Goal: Task Accomplishment & Management: Manage account settings

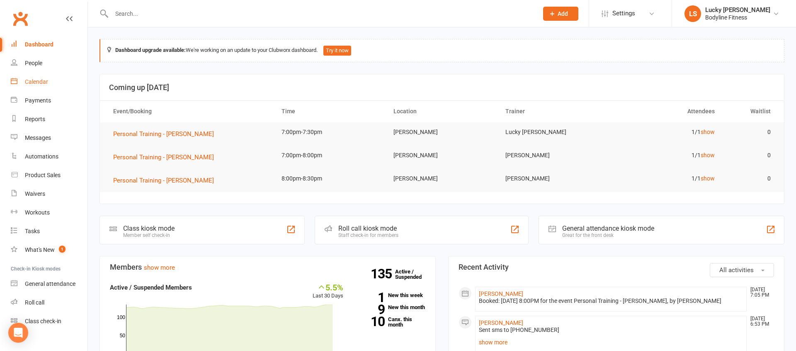
click at [38, 78] on div "Calendar" at bounding box center [36, 81] width 23 height 7
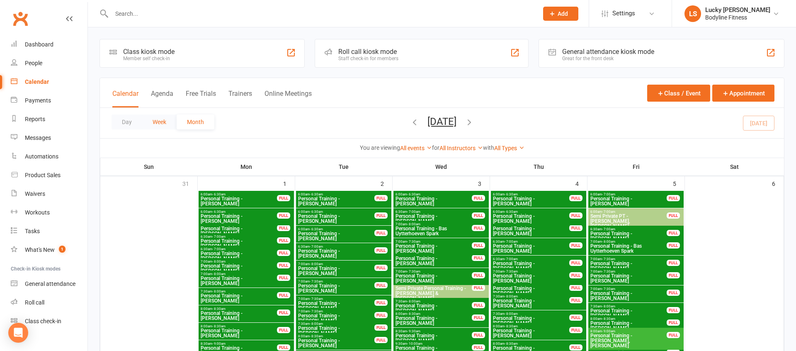
click at [163, 122] on button "Week" at bounding box center [159, 121] width 34 height 15
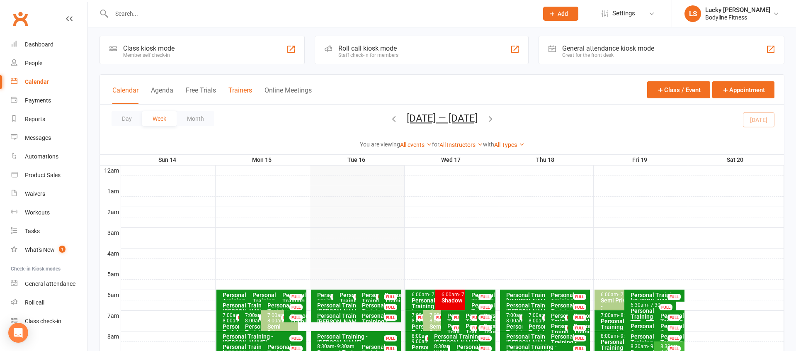
scroll to position [4, 0]
click at [243, 94] on button "Trainers" at bounding box center [241, 95] width 24 height 18
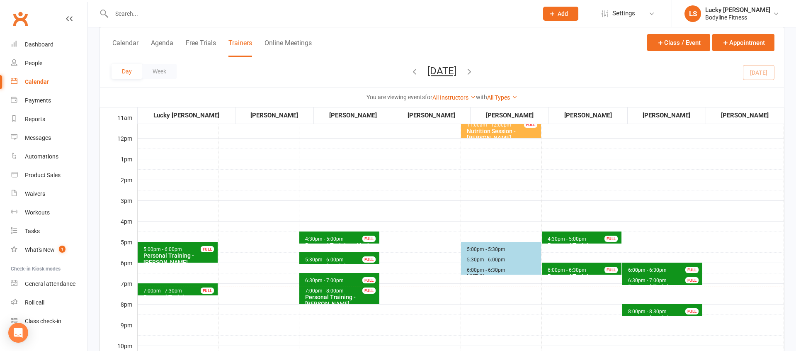
scroll to position [216, 0]
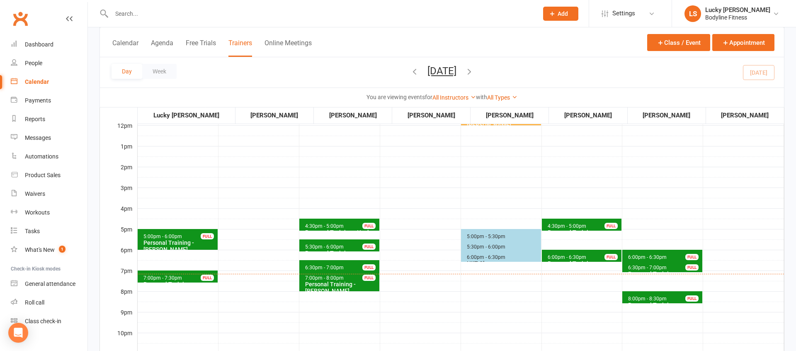
click at [200, 243] on div "Personal Training - [PERSON_NAME]" at bounding box center [179, 245] width 73 height 13
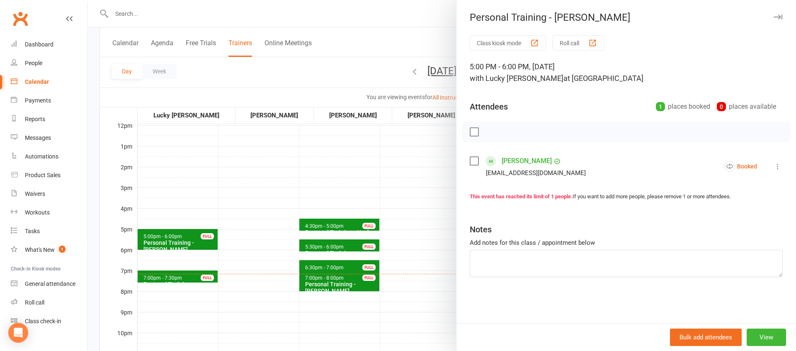
click at [776, 165] on icon at bounding box center [778, 166] width 8 height 8
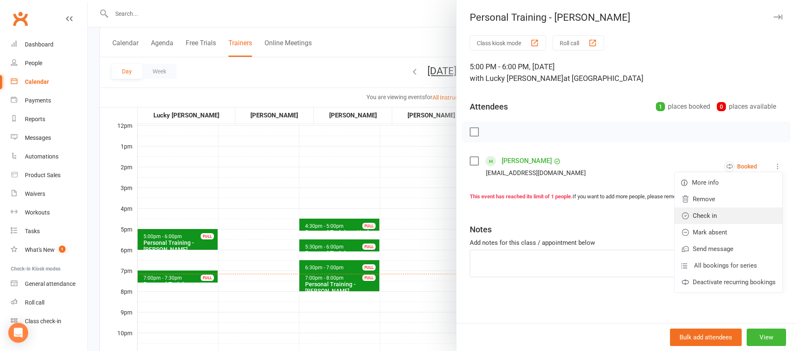
click at [717, 215] on link "Check in" at bounding box center [729, 215] width 108 height 17
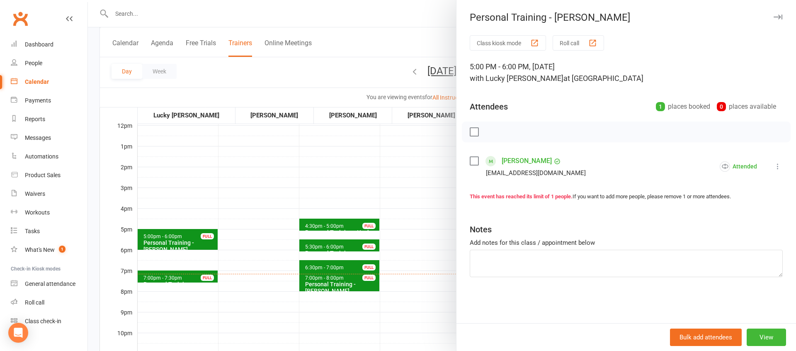
drag, startPoint x: 228, startPoint y: 297, endPoint x: 187, endPoint y: 285, distance: 43.2
click at [228, 298] on div at bounding box center [442, 175] width 708 height 351
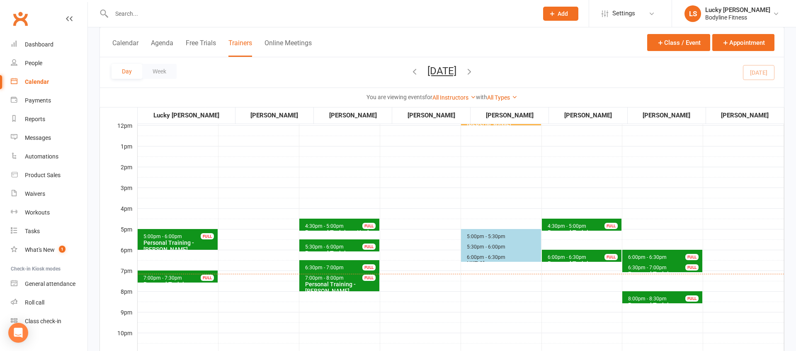
click at [180, 279] on span "7:00pm - 7:30pm" at bounding box center [162, 278] width 39 height 6
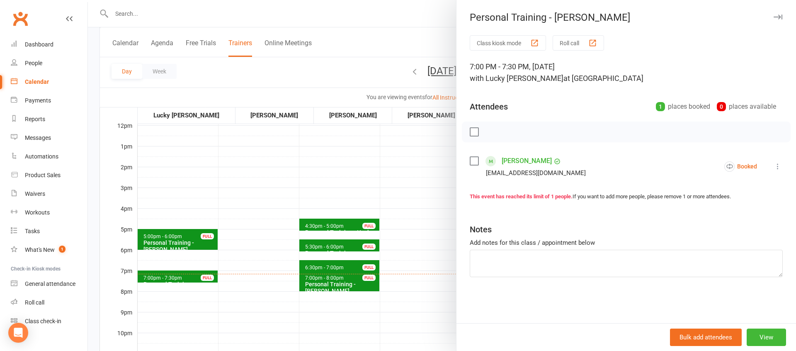
click at [778, 166] on icon at bounding box center [778, 166] width 8 height 8
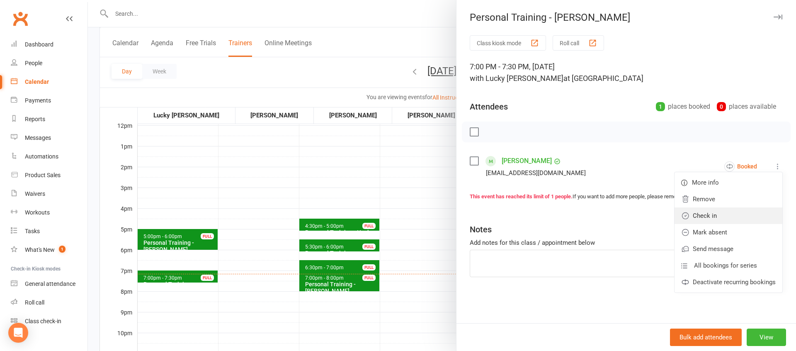
click at [721, 212] on link "Check in" at bounding box center [729, 215] width 108 height 17
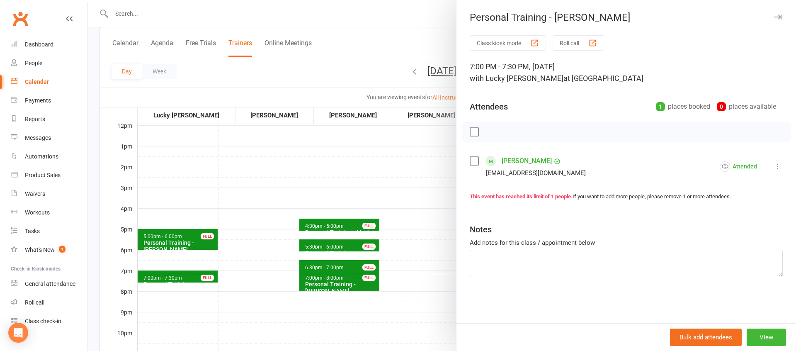
click at [213, 287] on div at bounding box center [442, 175] width 708 height 351
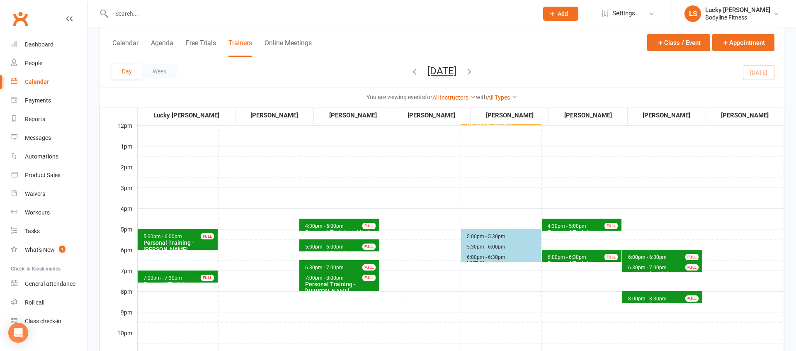
click at [203, 279] on div "FULL" at bounding box center [207, 278] width 13 height 6
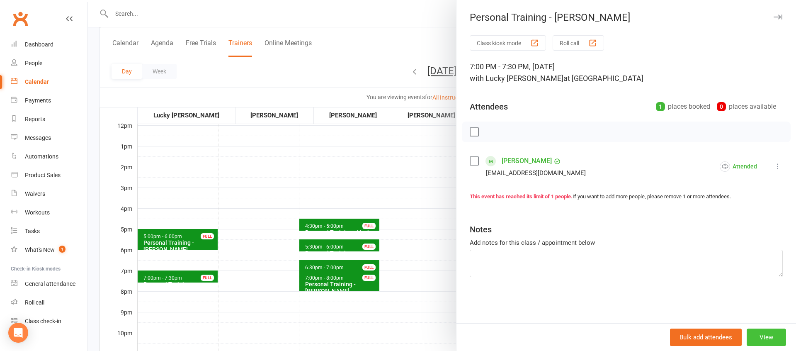
click at [762, 334] on button "View" at bounding box center [766, 336] width 39 height 17
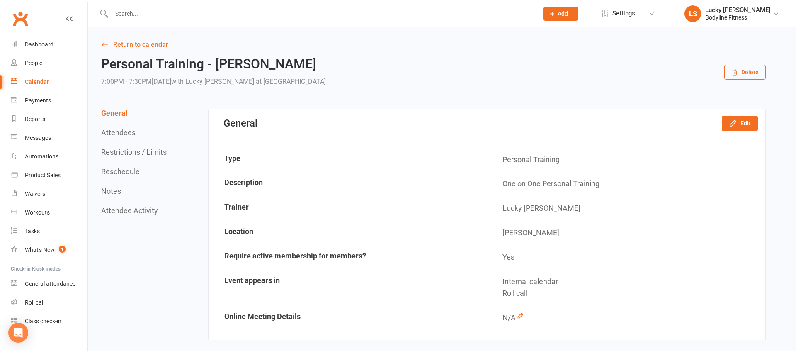
click at [121, 169] on button "Reschedule" at bounding box center [120, 171] width 39 height 9
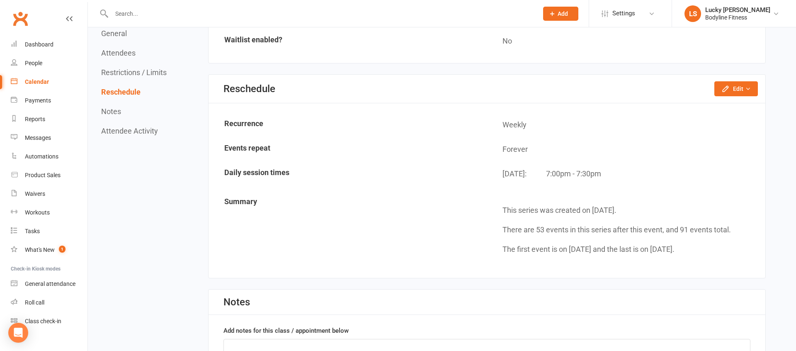
scroll to position [608, 0]
click at [736, 88] on button "Edit" at bounding box center [737, 87] width 44 height 15
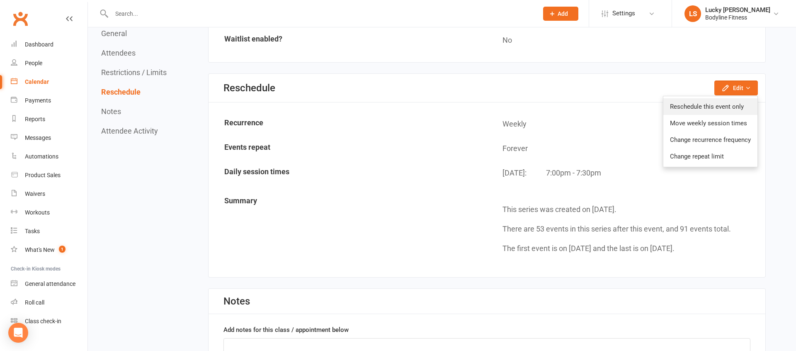
click at [726, 102] on link "Reschedule this event only" at bounding box center [711, 106] width 94 height 17
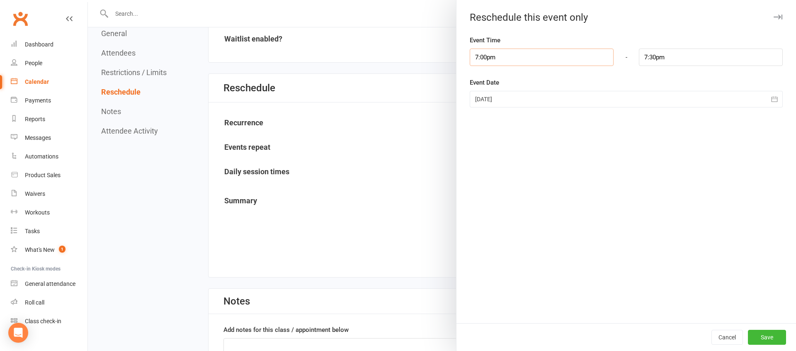
drag, startPoint x: 517, startPoint y: 64, endPoint x: 510, endPoint y: 68, distance: 7.8
click at [517, 64] on input "7:00pm" at bounding box center [542, 57] width 144 height 17
type input "6:00pm"
type input "6:30pm"
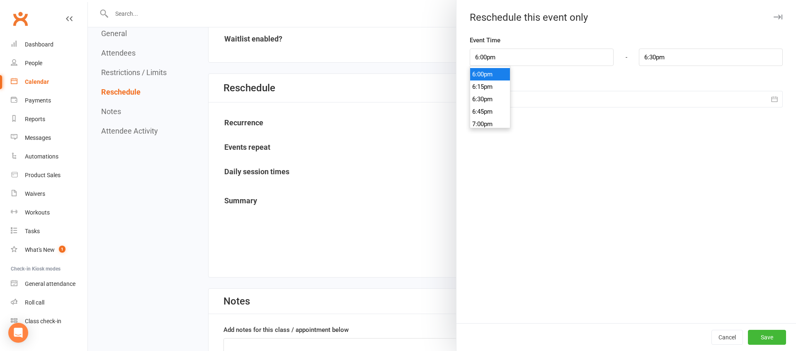
click at [488, 75] on li "6:00pm" at bounding box center [490, 74] width 40 height 12
click at [763, 333] on button "Save" at bounding box center [767, 337] width 38 height 15
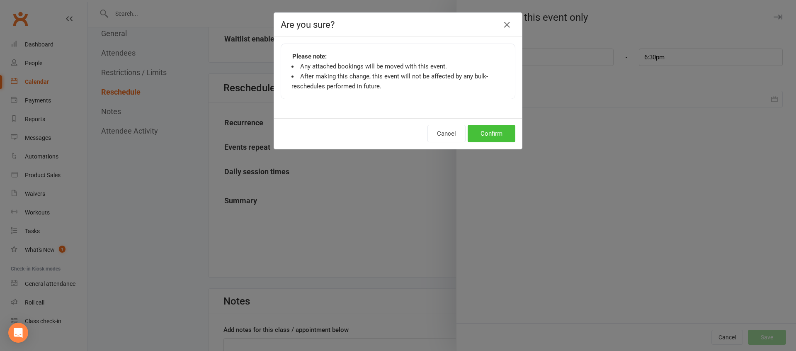
click at [485, 131] on button "Confirm" at bounding box center [492, 133] width 48 height 17
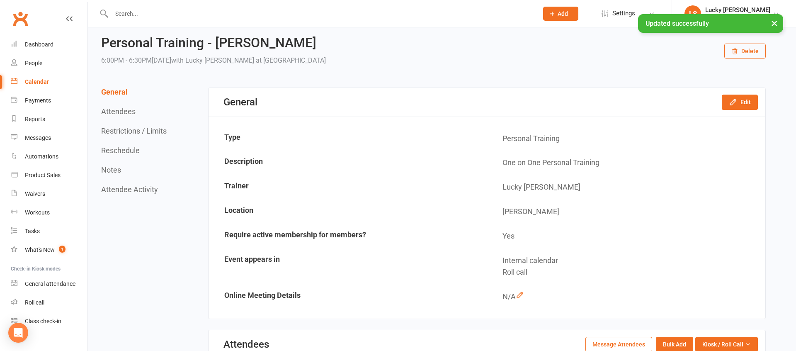
scroll to position [0, 0]
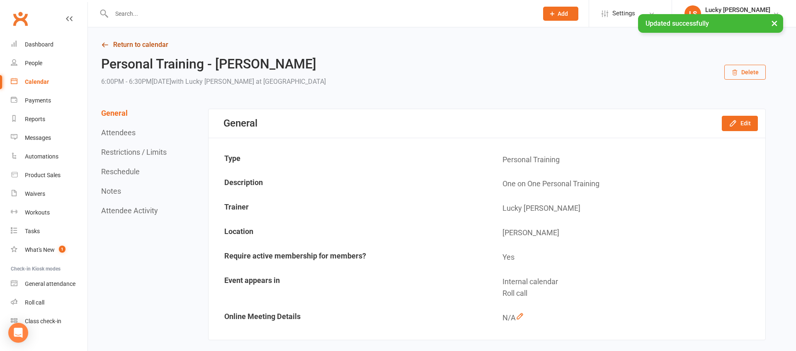
click at [122, 44] on link "Return to calendar" at bounding box center [433, 45] width 665 height 12
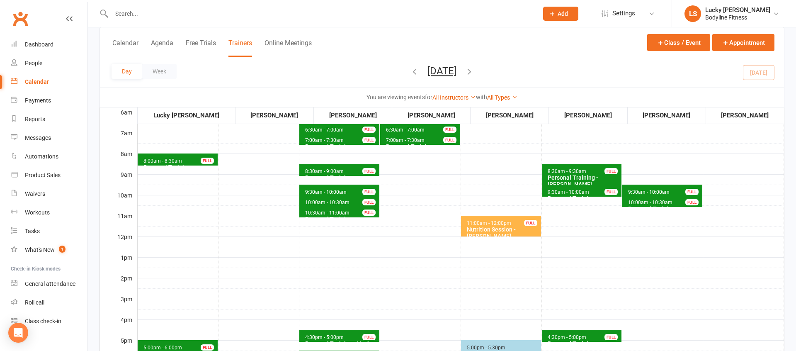
scroll to position [187, 0]
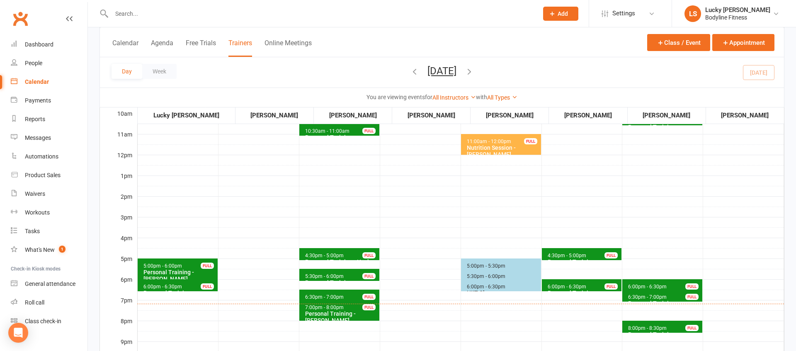
click at [197, 270] on div "Personal Training - [PERSON_NAME]" at bounding box center [179, 275] width 73 height 13
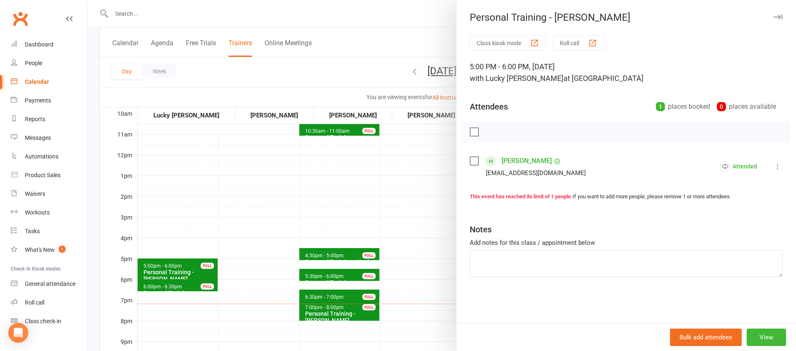
drag, startPoint x: 258, startPoint y: 250, endPoint x: 253, endPoint y: 252, distance: 5.2
click at [258, 250] on div at bounding box center [442, 175] width 708 height 351
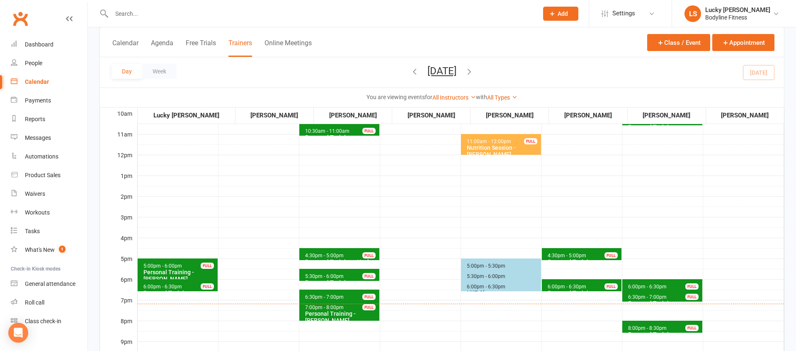
scroll to position [189, 0]
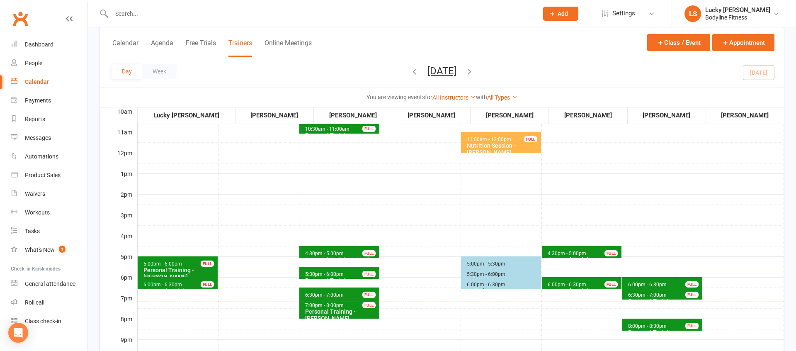
click at [211, 284] on div "FULL" at bounding box center [207, 284] width 13 height 6
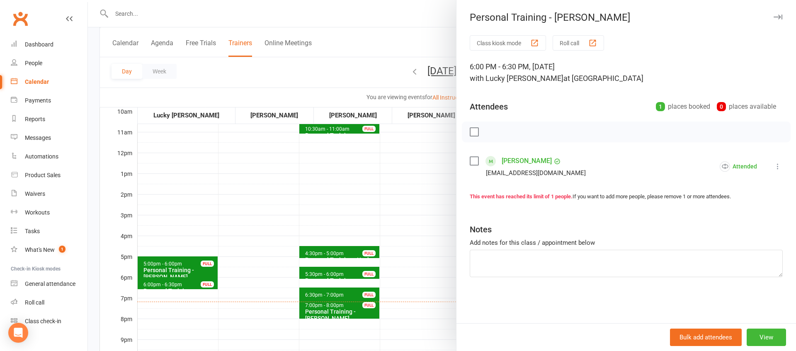
click at [276, 274] on div at bounding box center [442, 175] width 708 height 351
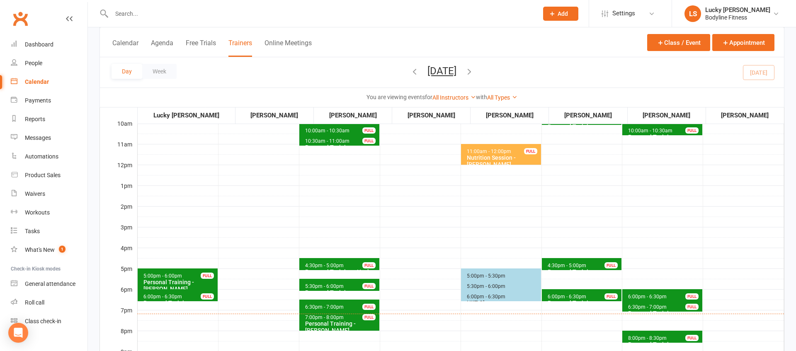
scroll to position [174, 0]
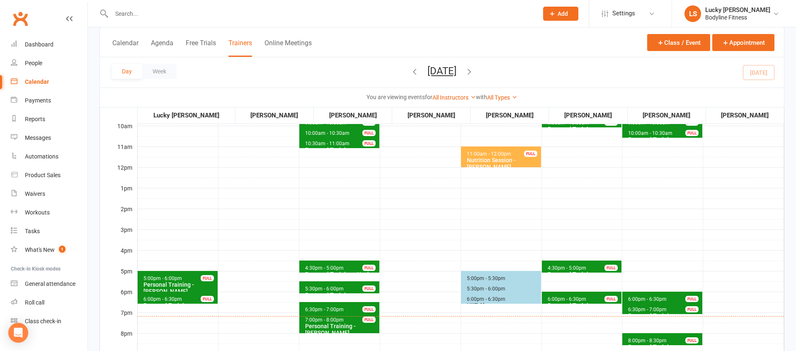
click at [483, 299] on span "6:00pm - 6:30pm" at bounding box center [486, 299] width 39 height 6
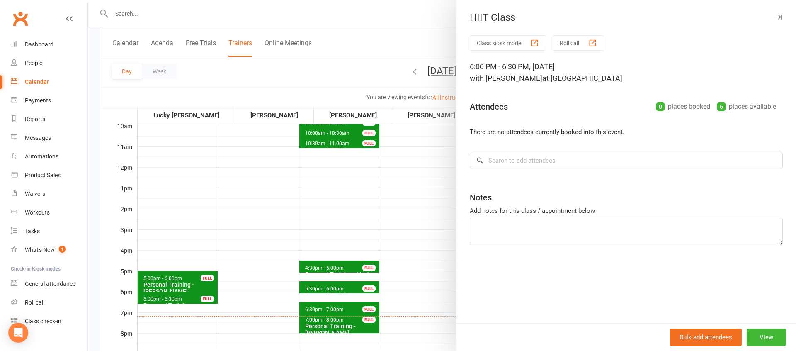
click at [418, 253] on div at bounding box center [442, 175] width 708 height 351
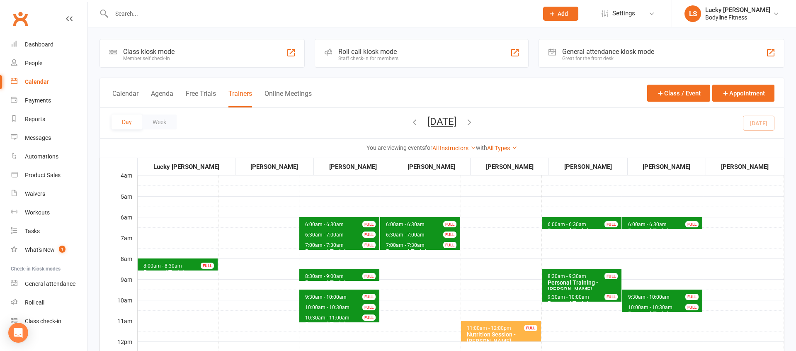
scroll to position [2, 0]
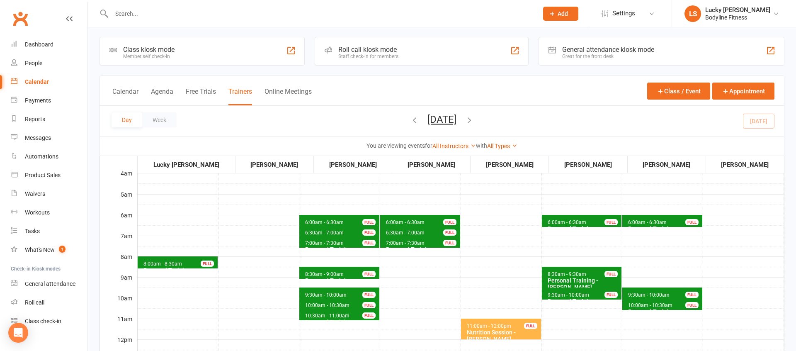
click at [474, 122] on icon "button" at bounding box center [469, 119] width 9 height 9
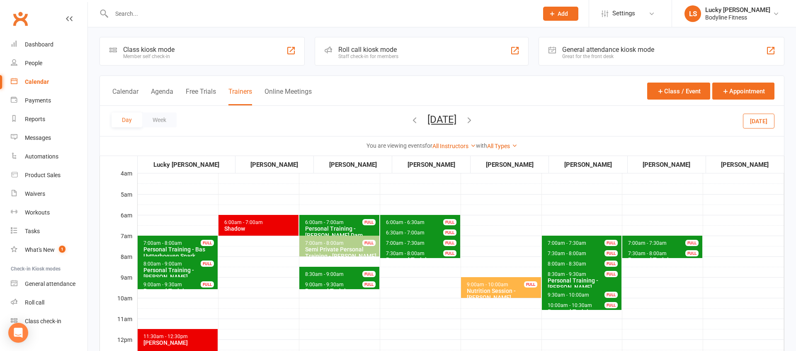
click at [474, 121] on icon "button" at bounding box center [469, 119] width 9 height 9
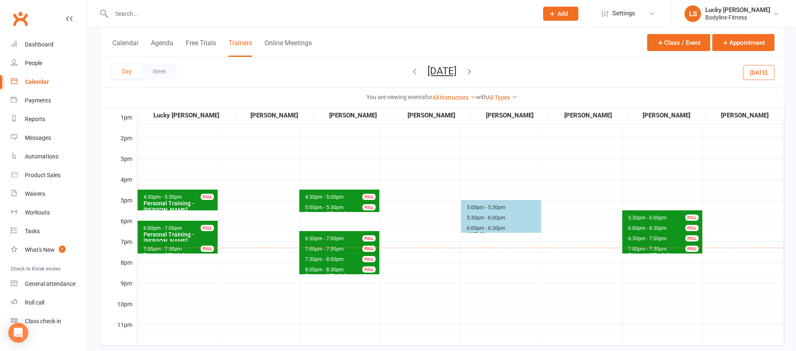
scroll to position [252, 0]
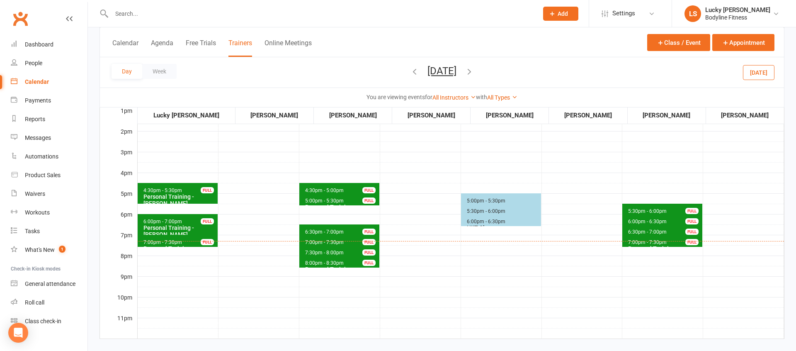
click at [176, 245] on div "Personal Training - [PERSON_NAME]" at bounding box center [179, 251] width 73 height 13
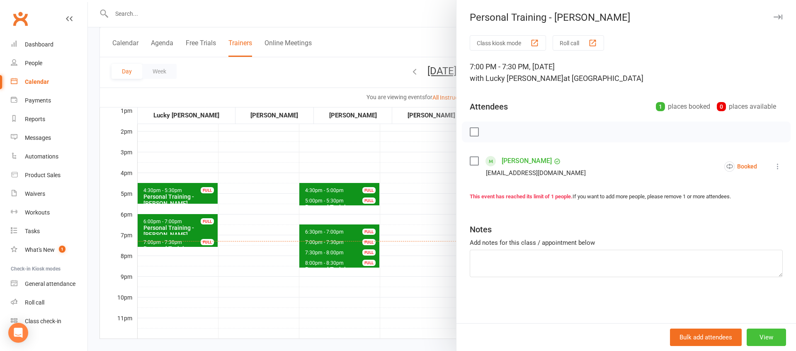
click at [766, 341] on button "View" at bounding box center [766, 336] width 39 height 17
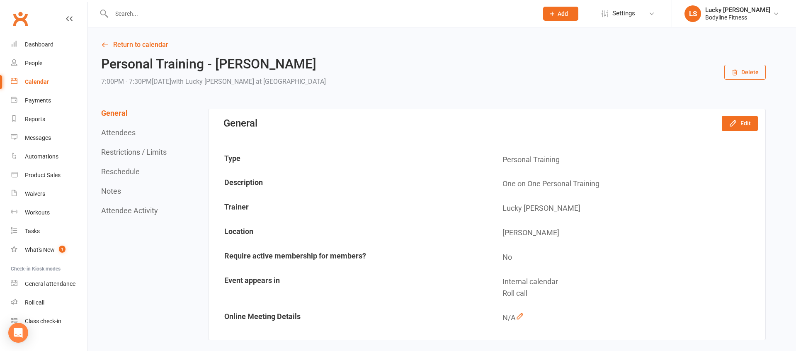
click at [132, 170] on button "Reschedule" at bounding box center [120, 171] width 39 height 9
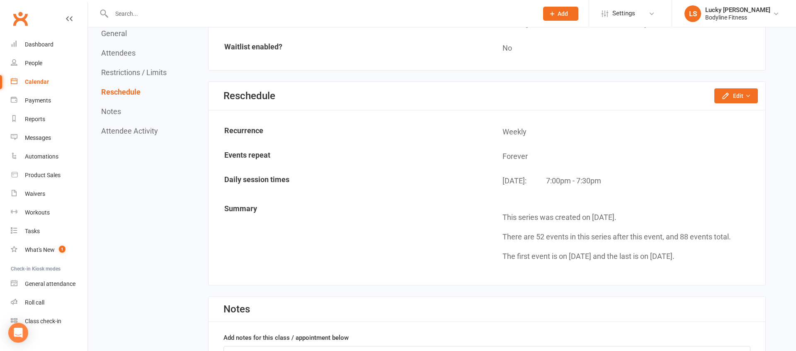
scroll to position [608, 0]
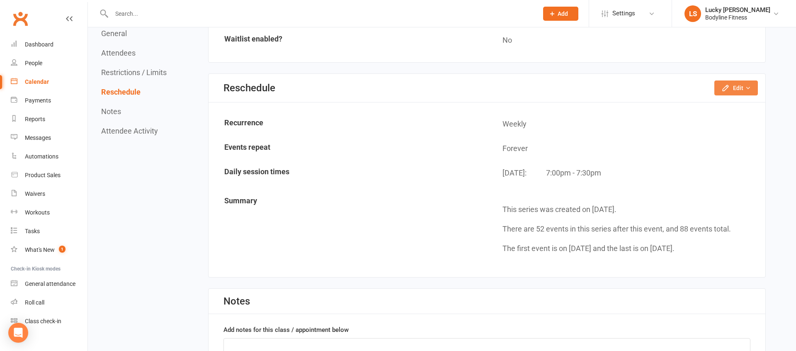
click at [750, 93] on button "Edit" at bounding box center [737, 87] width 44 height 15
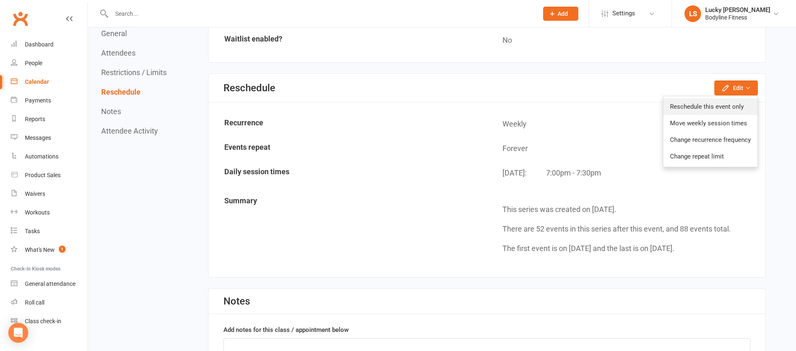
click at [720, 107] on link "Reschedule this event only" at bounding box center [711, 106] width 94 height 17
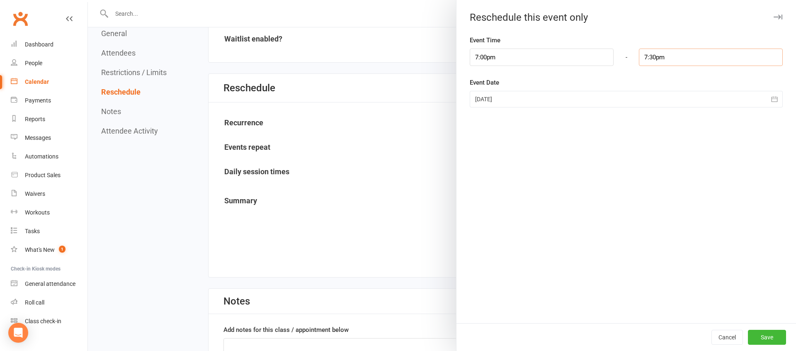
click at [685, 60] on input "7:30pm" at bounding box center [711, 57] width 144 height 17
type input "8:00pm"
click at [660, 105] on li "8:00pm" at bounding box center [660, 110] width 40 height 12
click at [765, 341] on button "Save" at bounding box center [767, 337] width 38 height 15
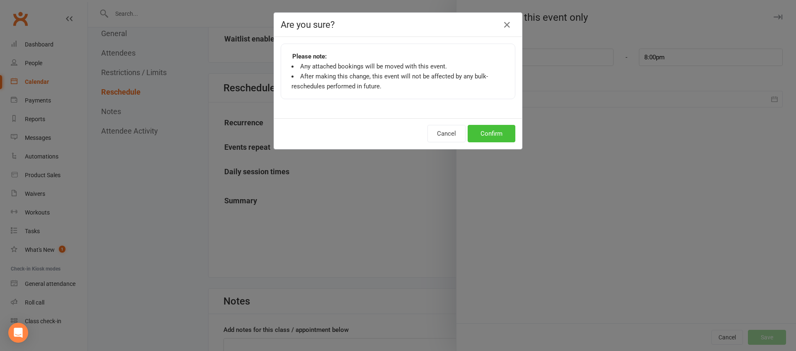
click at [493, 129] on button "Confirm" at bounding box center [492, 133] width 48 height 17
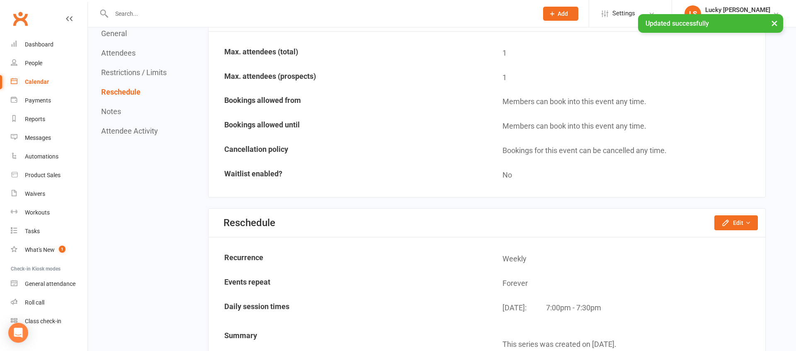
scroll to position [0, 0]
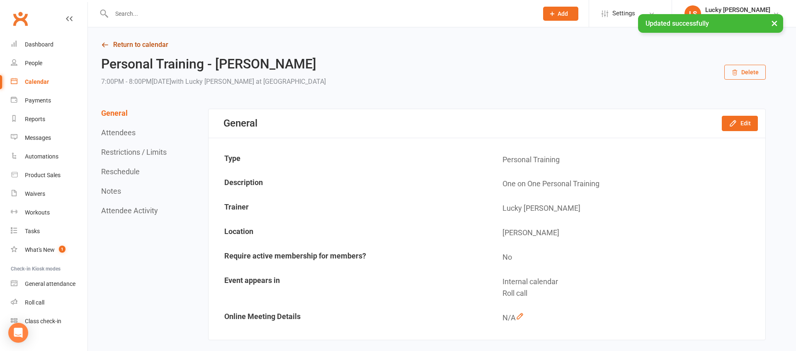
click at [130, 49] on link "Return to calendar" at bounding box center [433, 45] width 665 height 12
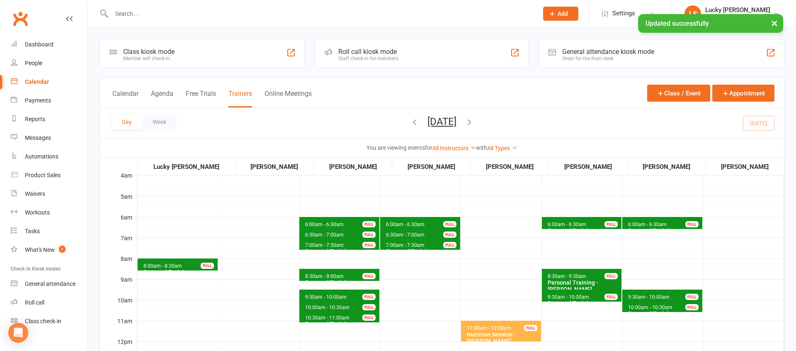
click at [474, 122] on icon "button" at bounding box center [469, 121] width 9 height 9
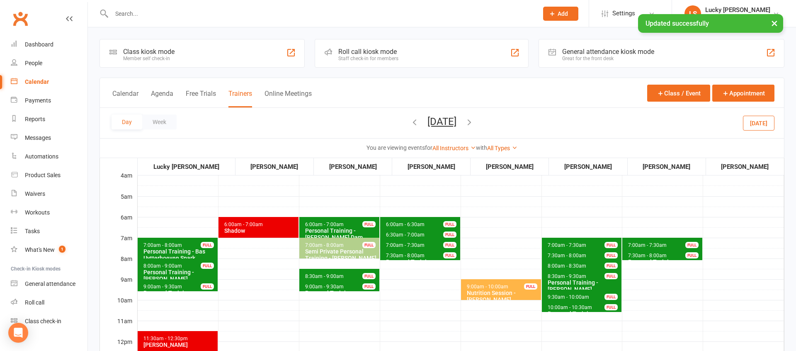
click at [474, 122] on icon "button" at bounding box center [469, 121] width 9 height 9
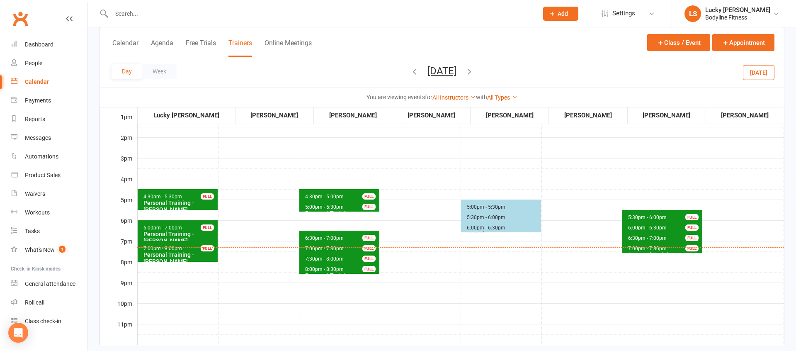
scroll to position [252, 0]
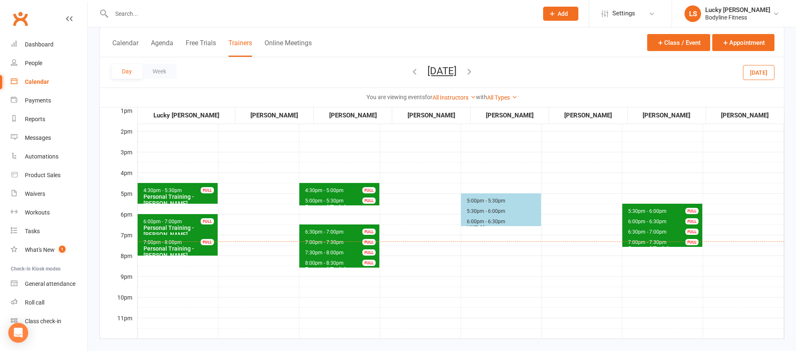
click at [766, 78] on button "[DATE]" at bounding box center [759, 72] width 32 height 15
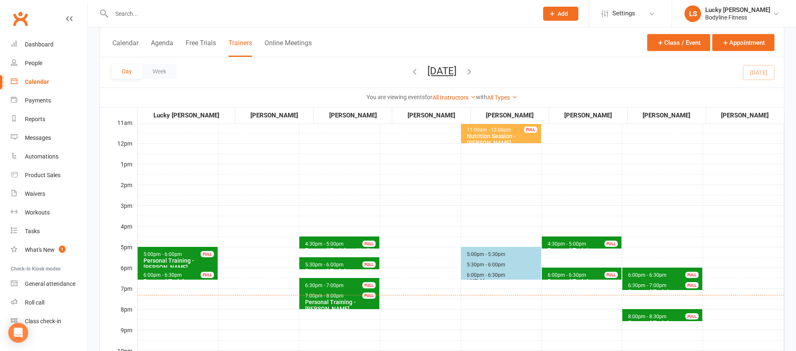
scroll to position [197, 0]
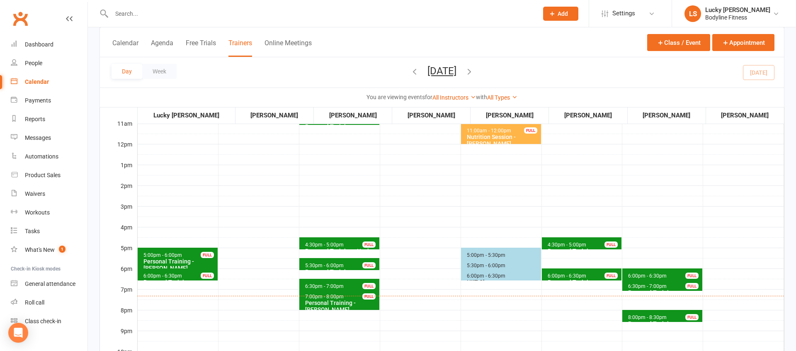
click at [664, 312] on span "8:00pm - 8:30pm Personal Training - [PERSON_NAME] FULL" at bounding box center [663, 316] width 80 height 12
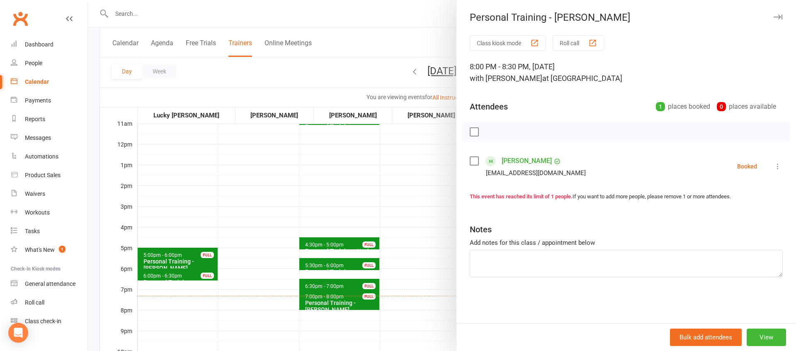
click at [383, 219] on div at bounding box center [442, 175] width 708 height 351
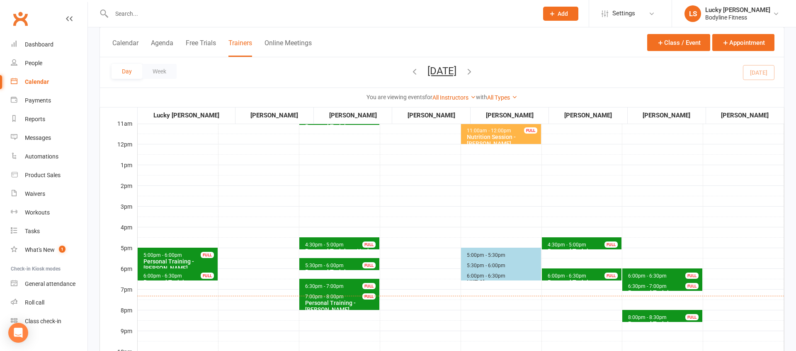
click at [474, 69] on icon "button" at bounding box center [469, 71] width 9 height 9
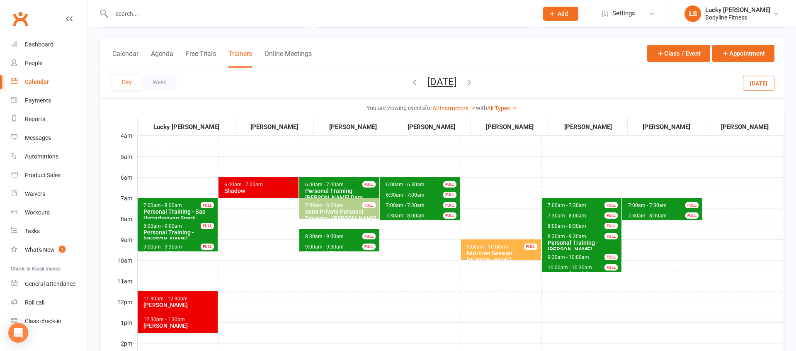
scroll to position [34, 0]
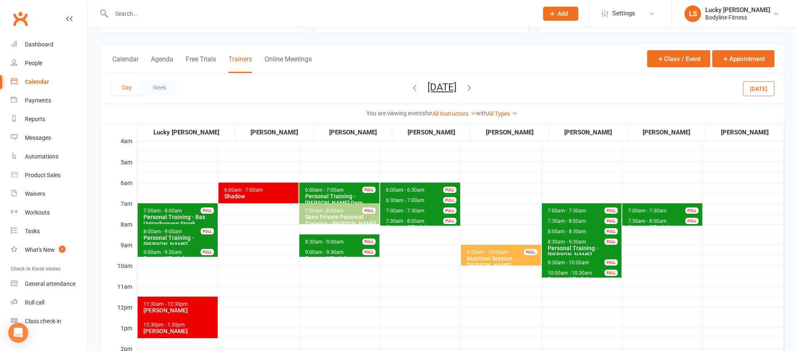
click at [192, 252] on span "9:00am - 9:30am Personal Training - [PERSON_NAME] FULL" at bounding box center [178, 251] width 80 height 12
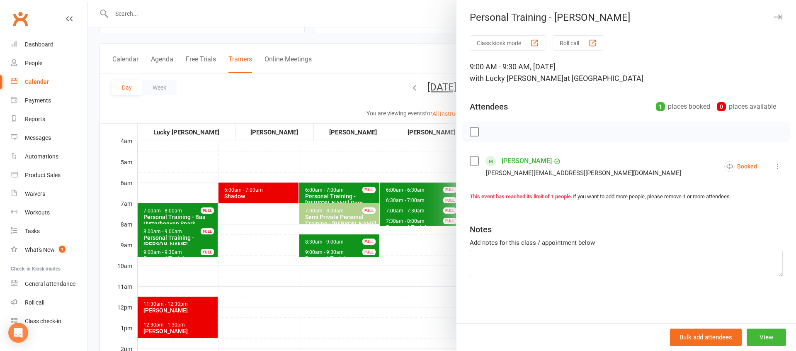
click at [249, 268] on div at bounding box center [442, 175] width 708 height 351
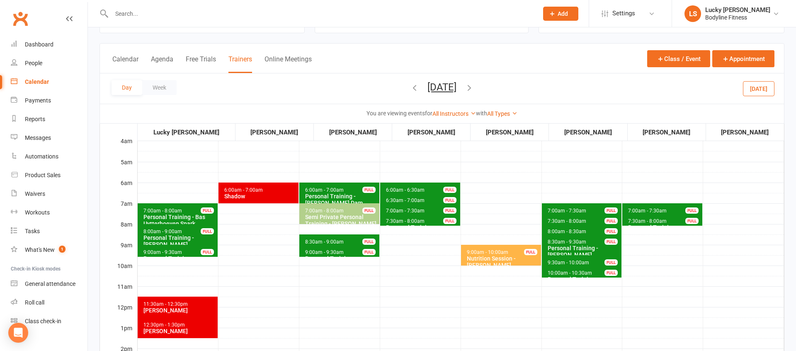
click at [193, 238] on div "Personal Training - [PERSON_NAME]" at bounding box center [179, 240] width 73 height 13
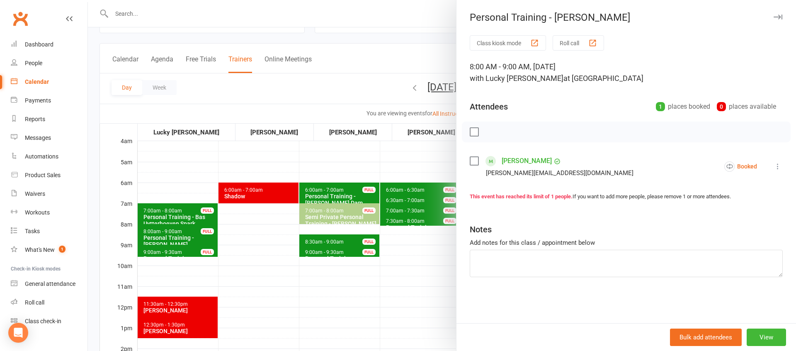
click at [235, 246] on div at bounding box center [442, 175] width 708 height 351
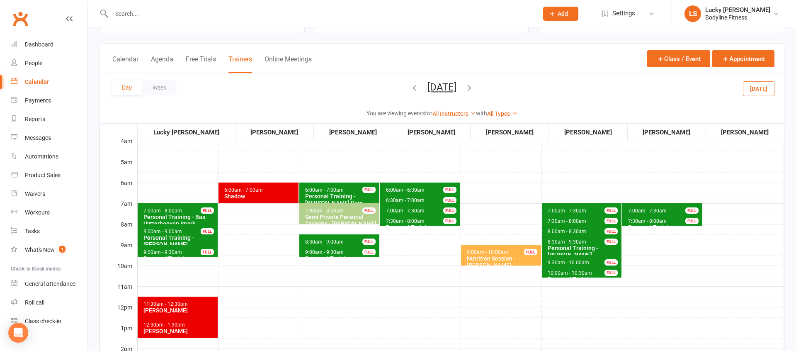
click at [173, 214] on div "Personal Training - Bas Uytterhoeven Spark" at bounding box center [179, 220] width 73 height 13
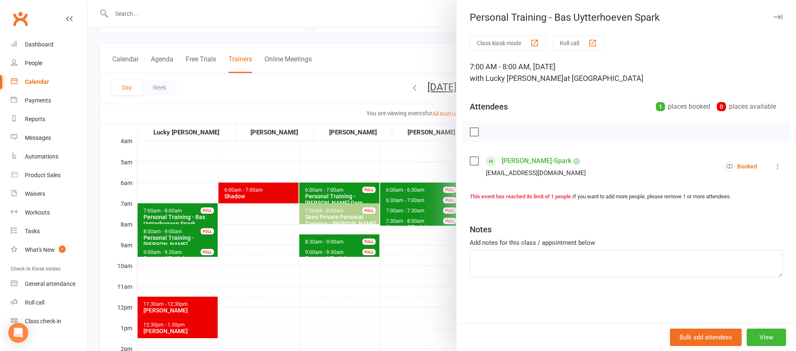
click at [242, 260] on div at bounding box center [442, 175] width 708 height 351
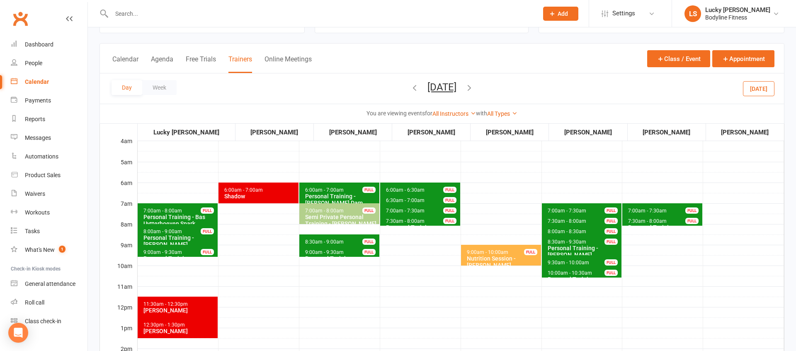
click at [188, 248] on span "9:00am - 9:30am Personal Training - [PERSON_NAME] FULL" at bounding box center [178, 251] width 80 height 12
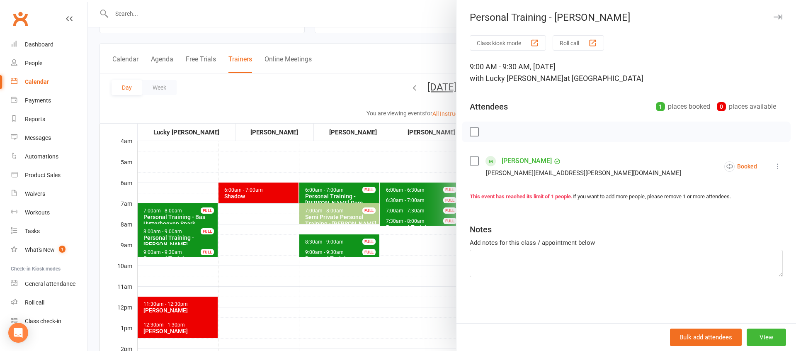
click at [256, 256] on div at bounding box center [442, 175] width 708 height 351
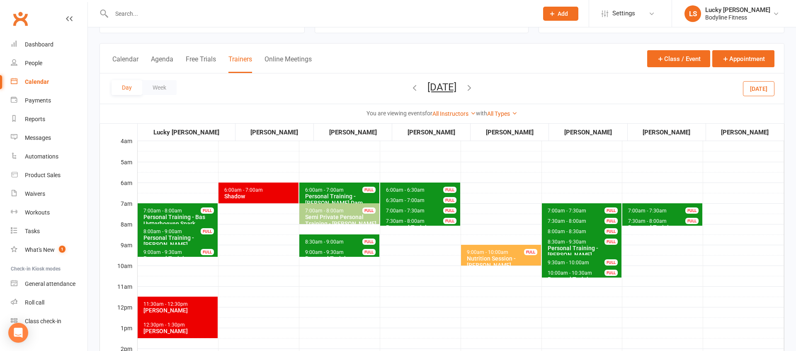
click at [324, 241] on span "8:30am - 9:00am" at bounding box center [324, 242] width 39 height 6
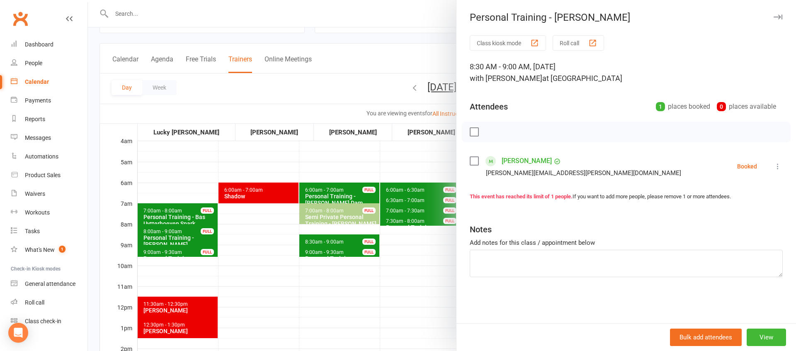
click at [297, 285] on div at bounding box center [442, 175] width 708 height 351
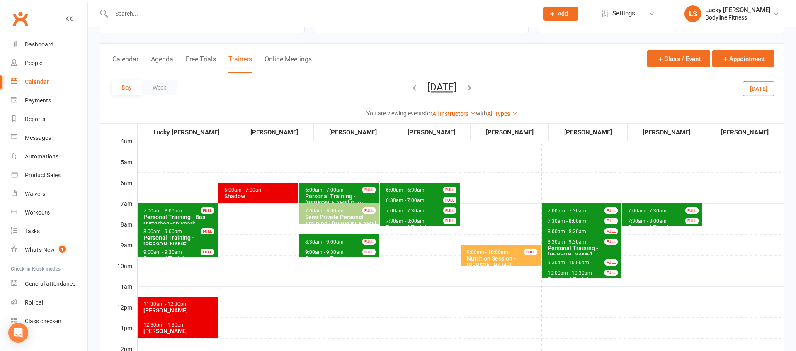
click at [326, 250] on span "9:00am - 9:30am" at bounding box center [324, 252] width 39 height 6
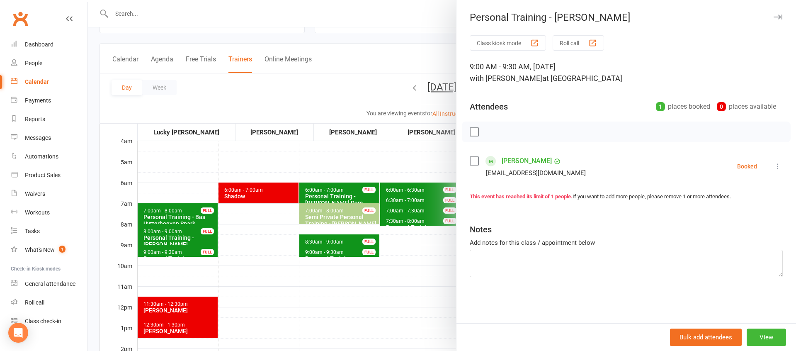
click at [333, 280] on div at bounding box center [442, 175] width 708 height 351
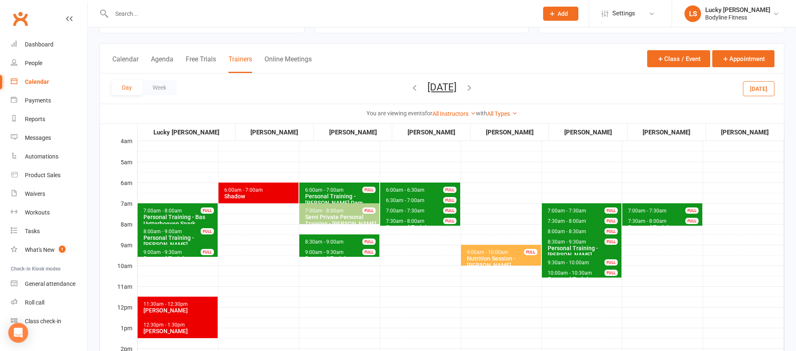
click at [332, 194] on div "Personal Training - [PERSON_NAME] Dam" at bounding box center [341, 199] width 73 height 13
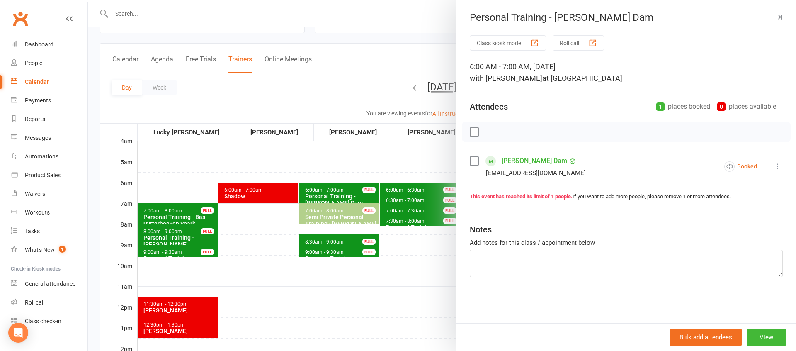
click at [331, 236] on div at bounding box center [442, 175] width 708 height 351
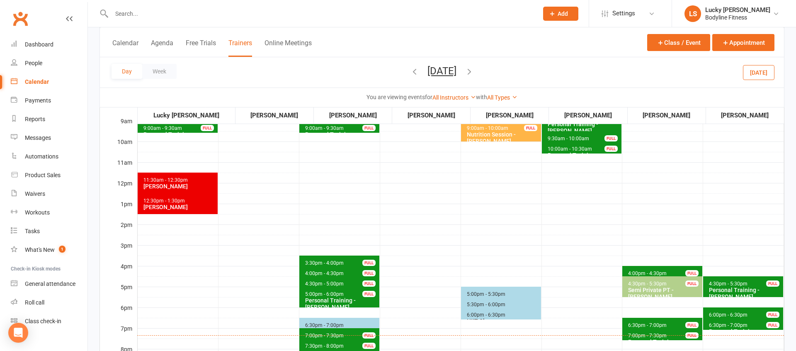
scroll to position [170, 0]
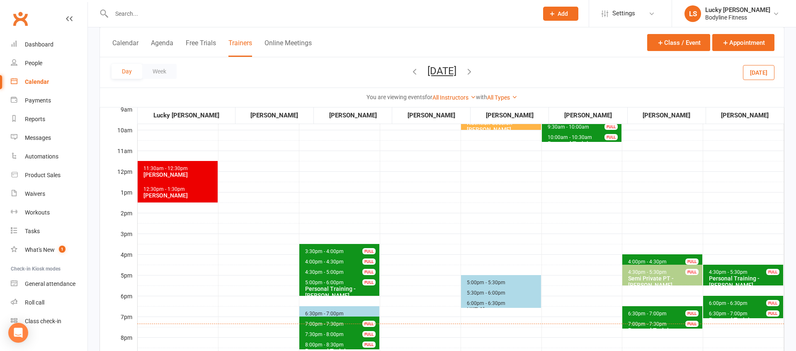
click at [662, 261] on span "4:00pm - 4:30pm" at bounding box center [647, 262] width 39 height 6
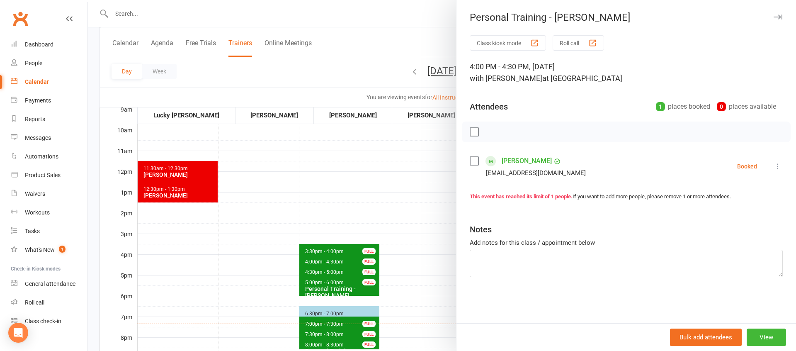
click at [396, 225] on div at bounding box center [442, 175] width 708 height 351
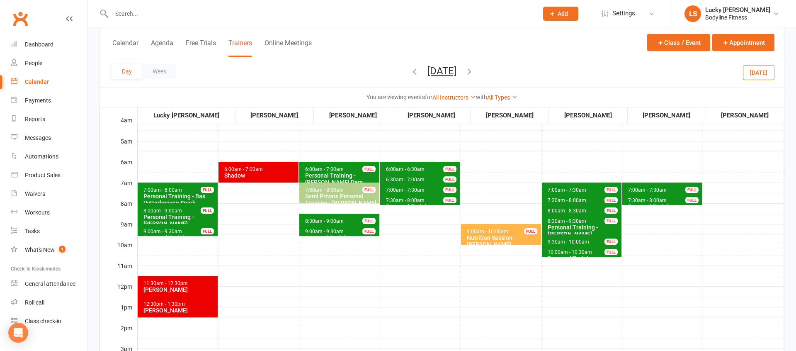
scroll to position [57, 0]
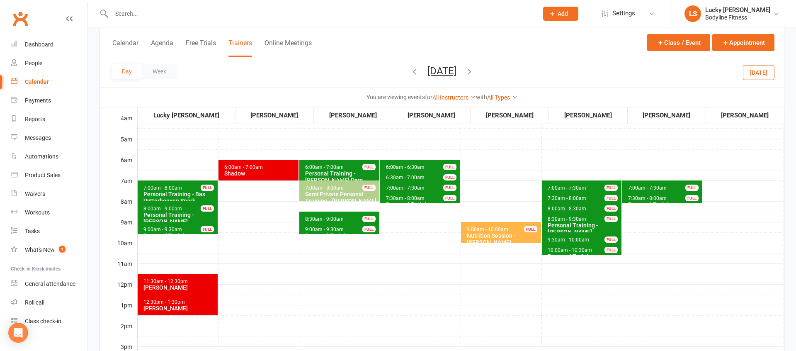
click at [653, 186] on span "7:00am - 7:30am" at bounding box center [647, 188] width 39 height 6
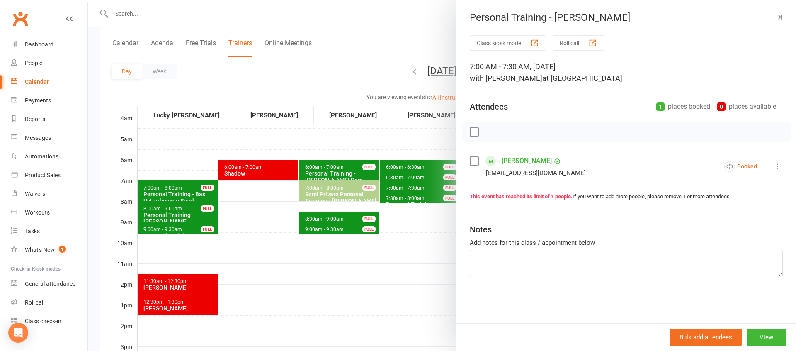
drag, startPoint x: 343, startPoint y: 283, endPoint x: 428, endPoint y: 258, distance: 88.7
click at [343, 282] on div at bounding box center [442, 175] width 708 height 351
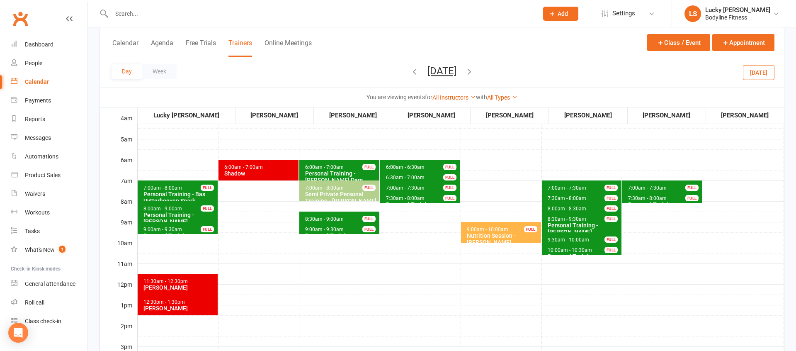
click at [633, 197] on span "7:30am - 8:00am" at bounding box center [647, 198] width 39 height 6
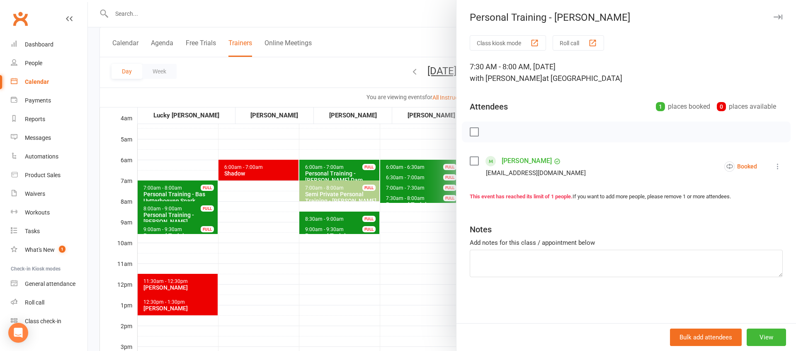
click at [381, 272] on div at bounding box center [442, 175] width 708 height 351
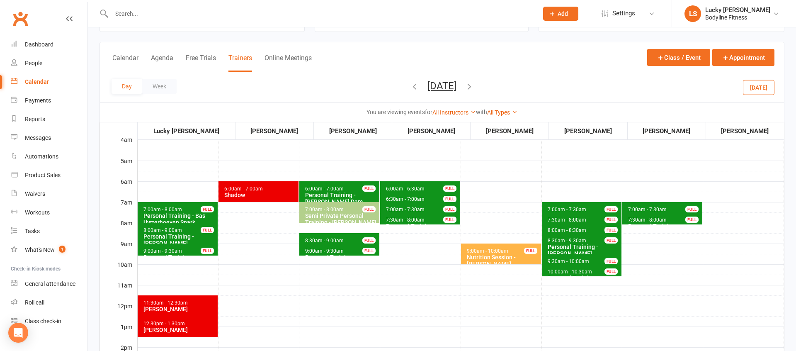
scroll to position [30, 0]
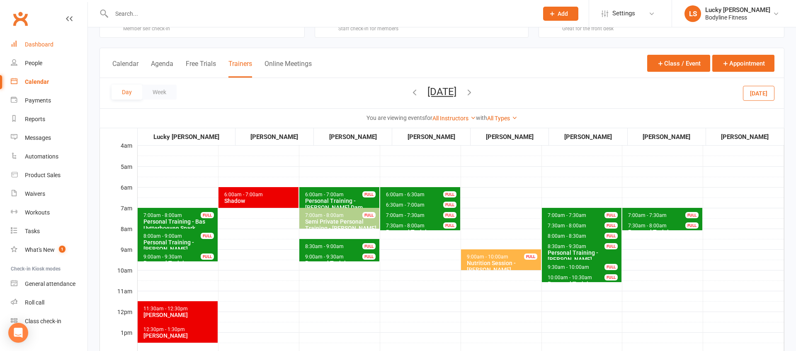
click at [38, 41] on div "Dashboard" at bounding box center [39, 44] width 29 height 7
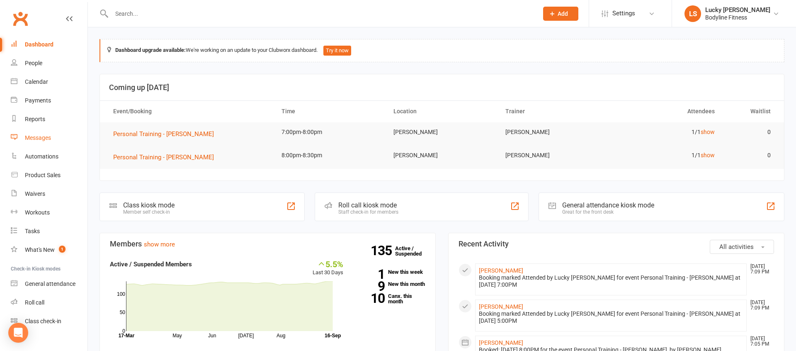
click at [46, 137] on div "Messages" at bounding box center [38, 137] width 26 height 7
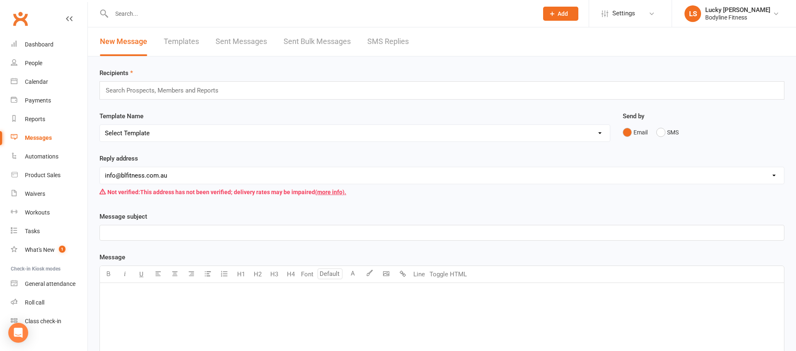
click at [397, 42] on link "SMS Replies" at bounding box center [387, 41] width 41 height 29
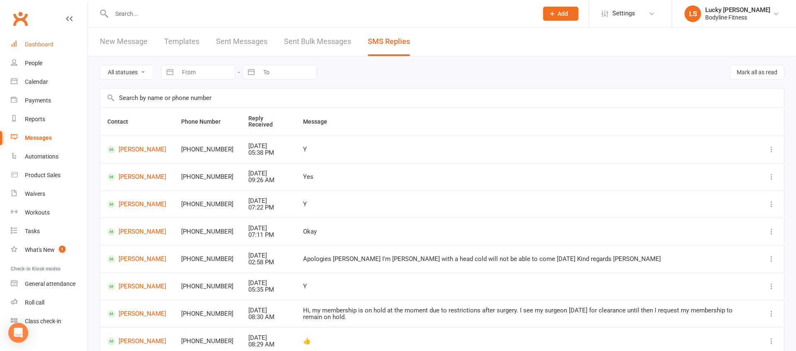
click at [36, 46] on div "Dashboard" at bounding box center [39, 44] width 29 height 7
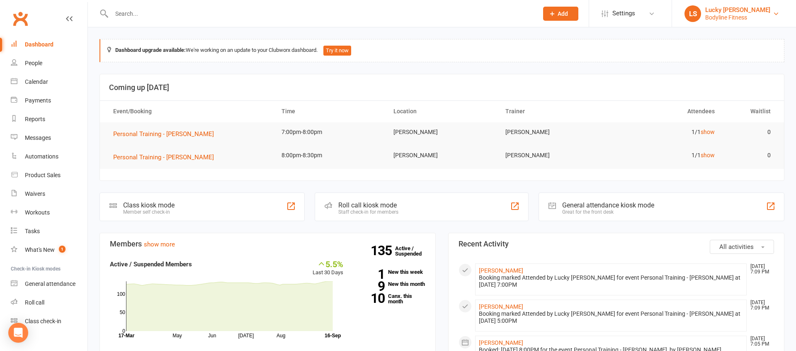
click at [741, 12] on div "Lucky [PERSON_NAME]" at bounding box center [737, 9] width 65 height 7
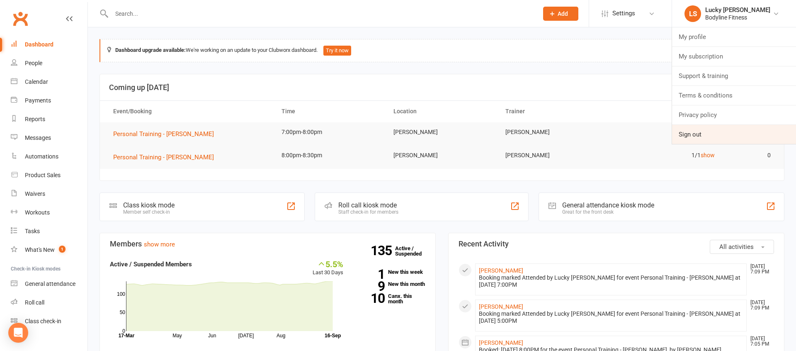
click at [695, 136] on link "Sign out" at bounding box center [734, 134] width 124 height 19
